Goal: Share content

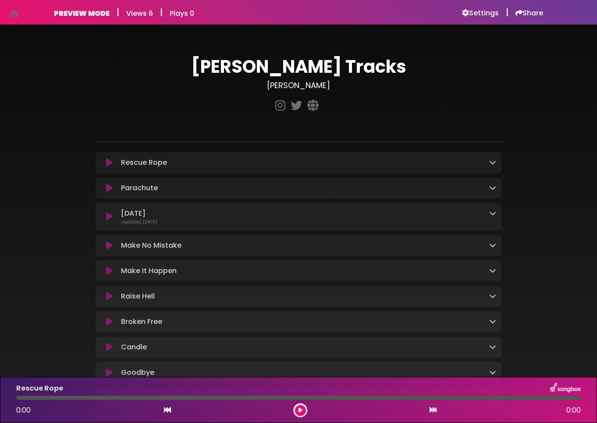
click at [110, 165] on icon at bounding box center [109, 162] width 7 height 9
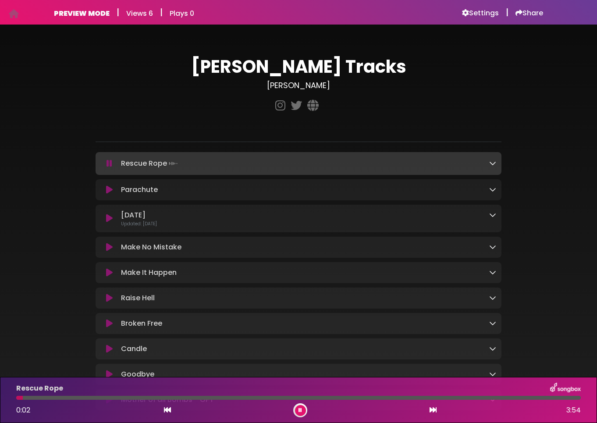
click at [109, 193] on icon at bounding box center [109, 189] width 7 height 9
click at [109, 192] on icon at bounding box center [109, 189] width 7 height 9
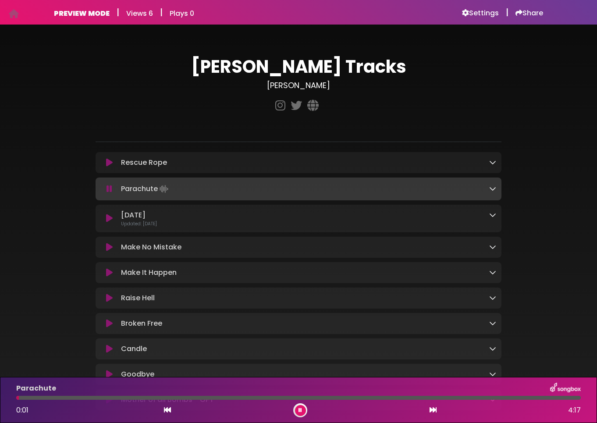
click at [109, 192] on icon at bounding box center [109, 188] width 6 height 9
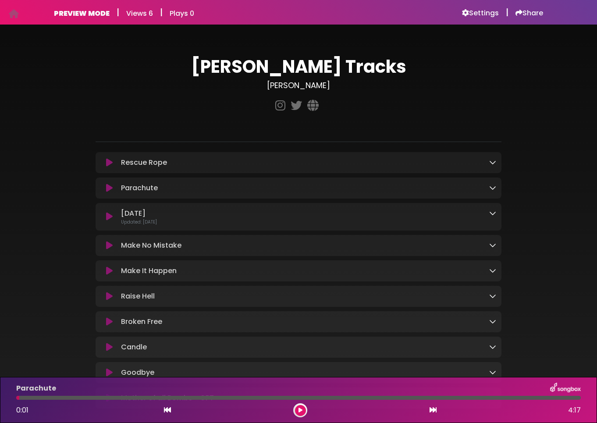
click at [107, 247] on icon at bounding box center [109, 245] width 7 height 9
click at [110, 247] on icon at bounding box center [109, 245] width 7 height 9
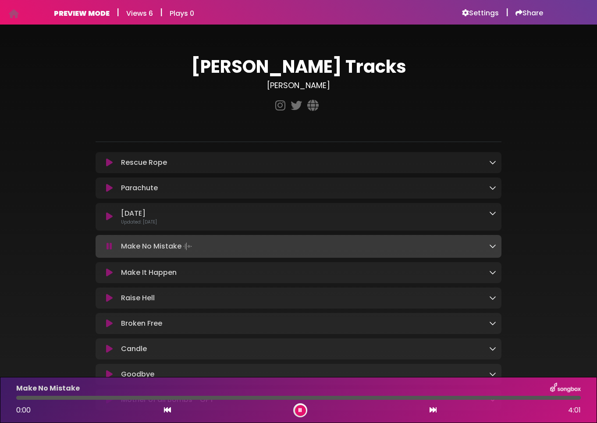
click at [110, 247] on icon at bounding box center [109, 246] width 6 height 9
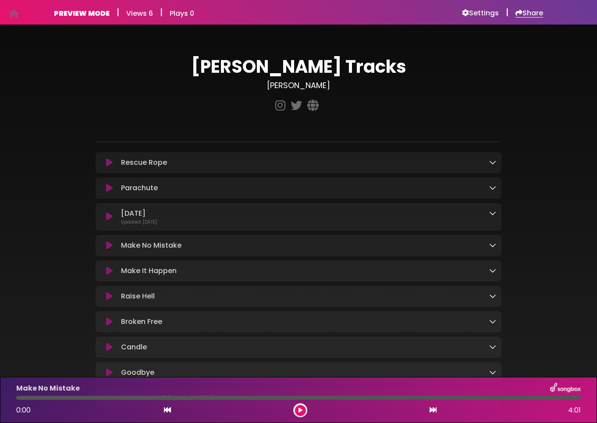
click at [522, 10] on h6 "Share" at bounding box center [529, 13] width 28 height 9
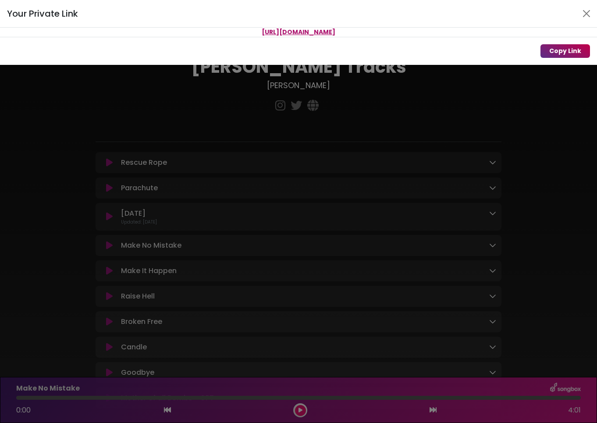
click at [567, 51] on button "Copy Link" at bounding box center [564, 51] width 49 height 14
click at [279, 30] on span "[URL][DOMAIN_NAME]" at bounding box center [299, 32] width 74 height 9
drag, startPoint x: 410, startPoint y: 30, endPoint x: 159, endPoint y: 32, distance: 251.0
click at [159, 32] on p "[URL][DOMAIN_NAME]" at bounding box center [298, 32] width 597 height 9
copy span "[URL][DOMAIN_NAME]"
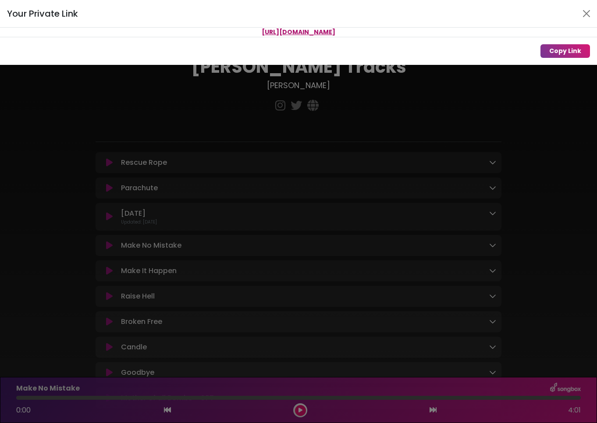
click at [171, 128] on div "Your Private Link [URL][DOMAIN_NAME] Copy Link" at bounding box center [298, 211] width 597 height 423
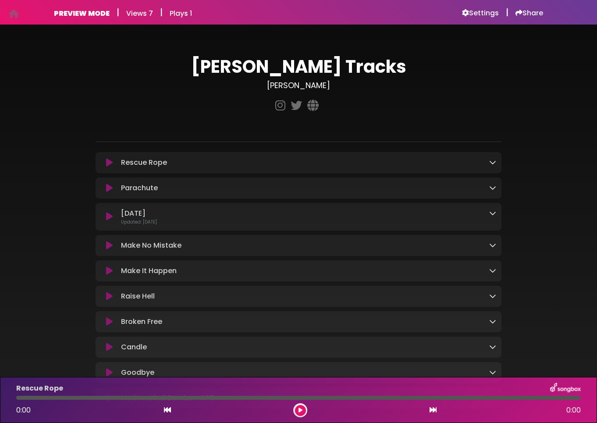
click at [109, 163] on icon at bounding box center [109, 162] width 7 height 9
click at [110, 163] on icon at bounding box center [109, 162] width 7 height 9
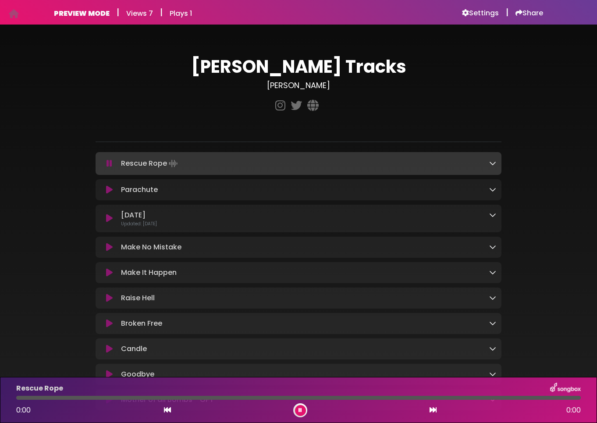
click at [109, 163] on icon at bounding box center [109, 163] width 6 height 9
